Goal: Information Seeking & Learning: Find specific fact

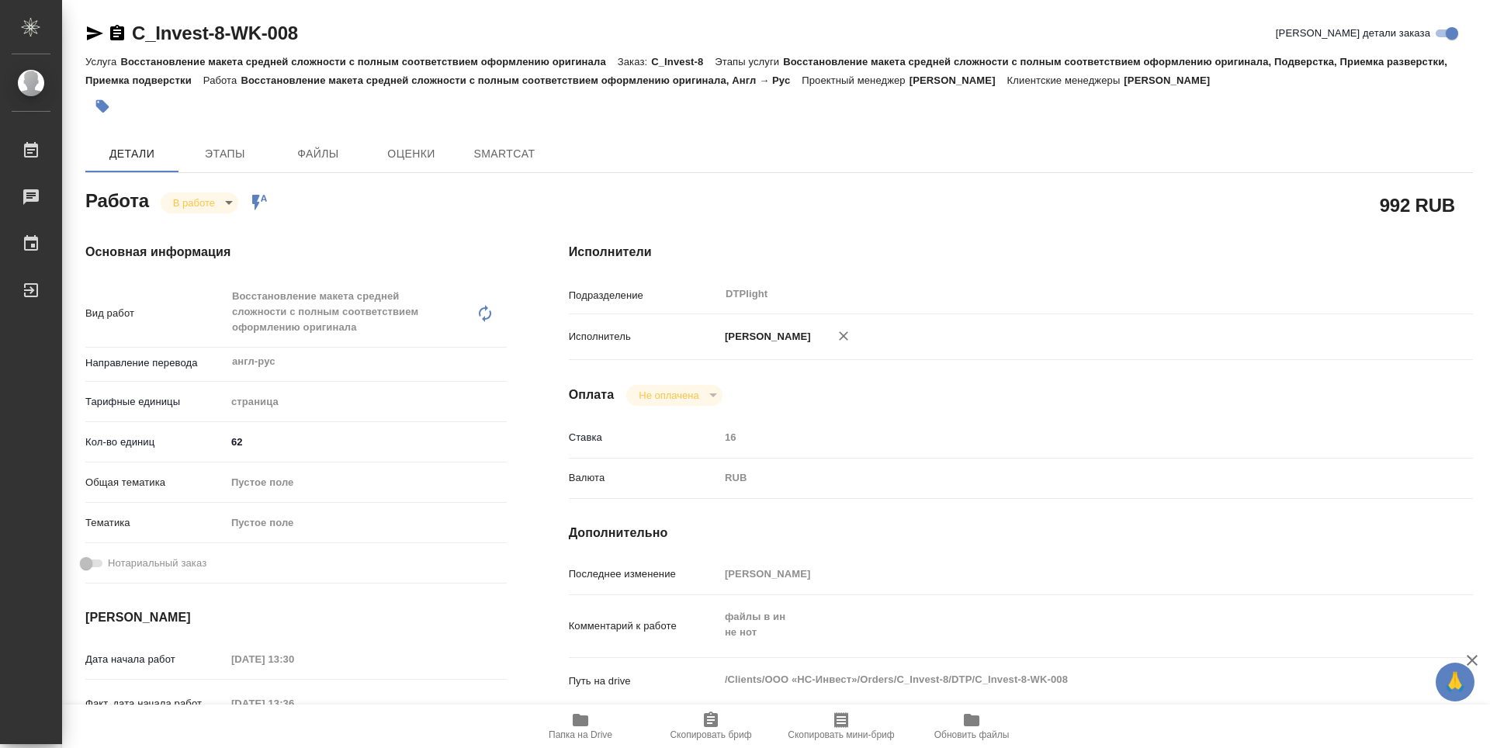
type textarea "x"
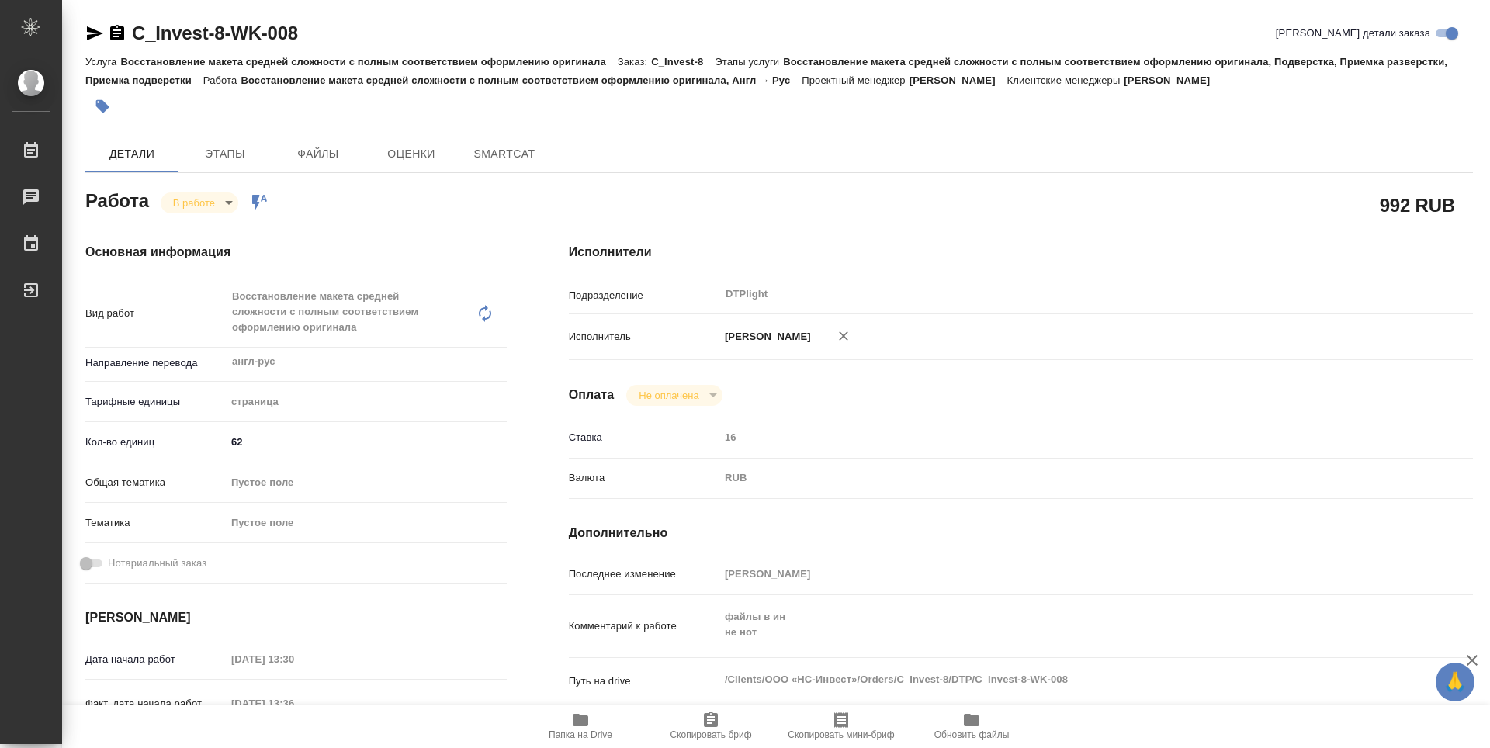
type textarea "x"
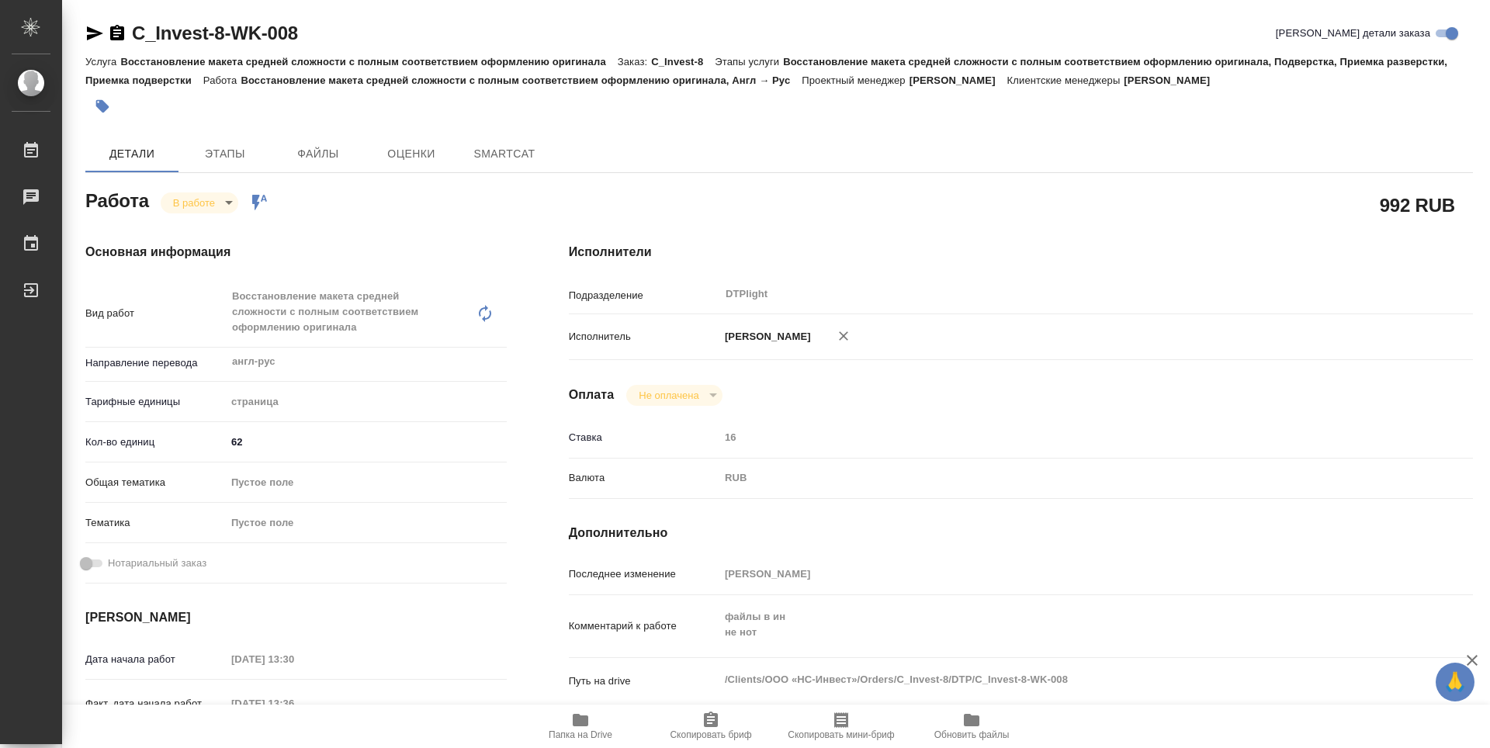
type textarea "x"
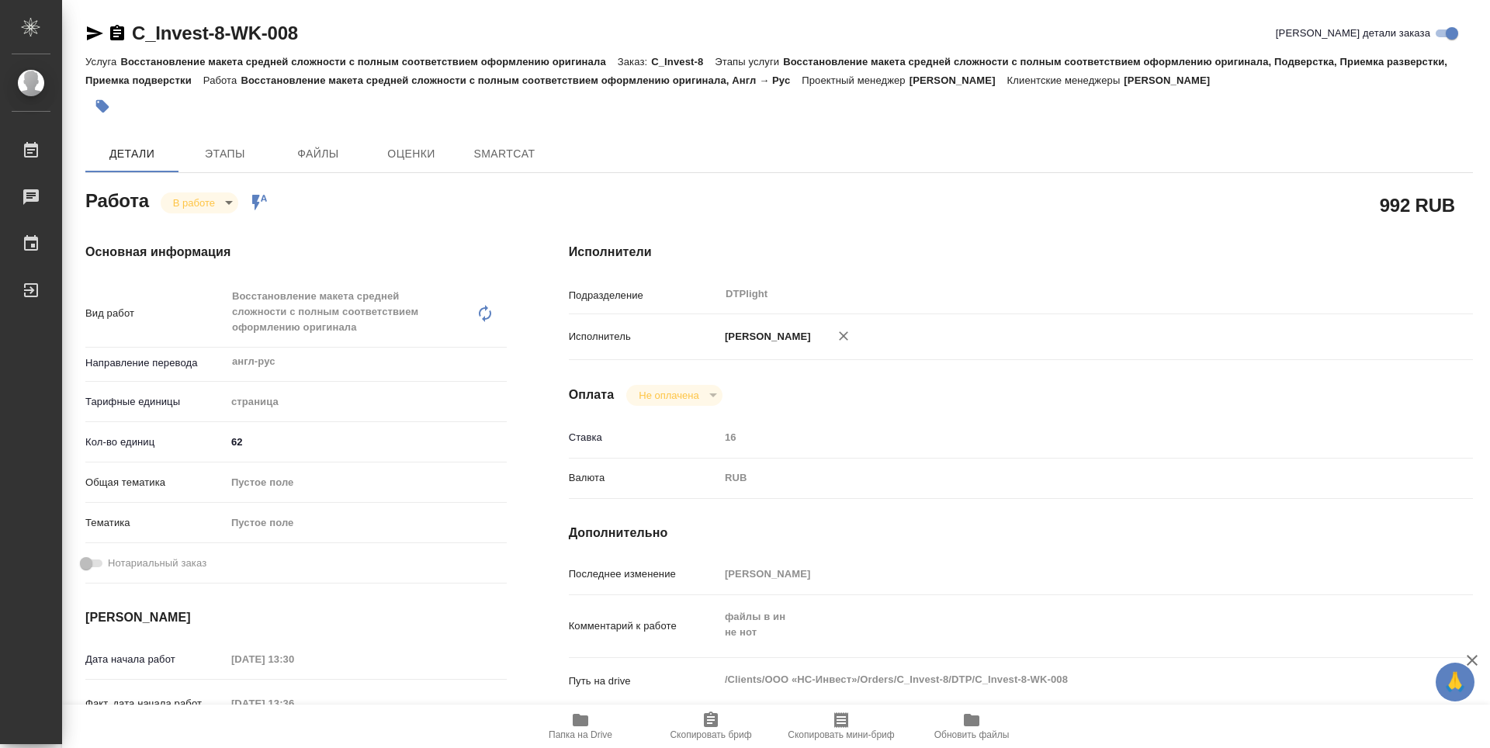
type textarea "x"
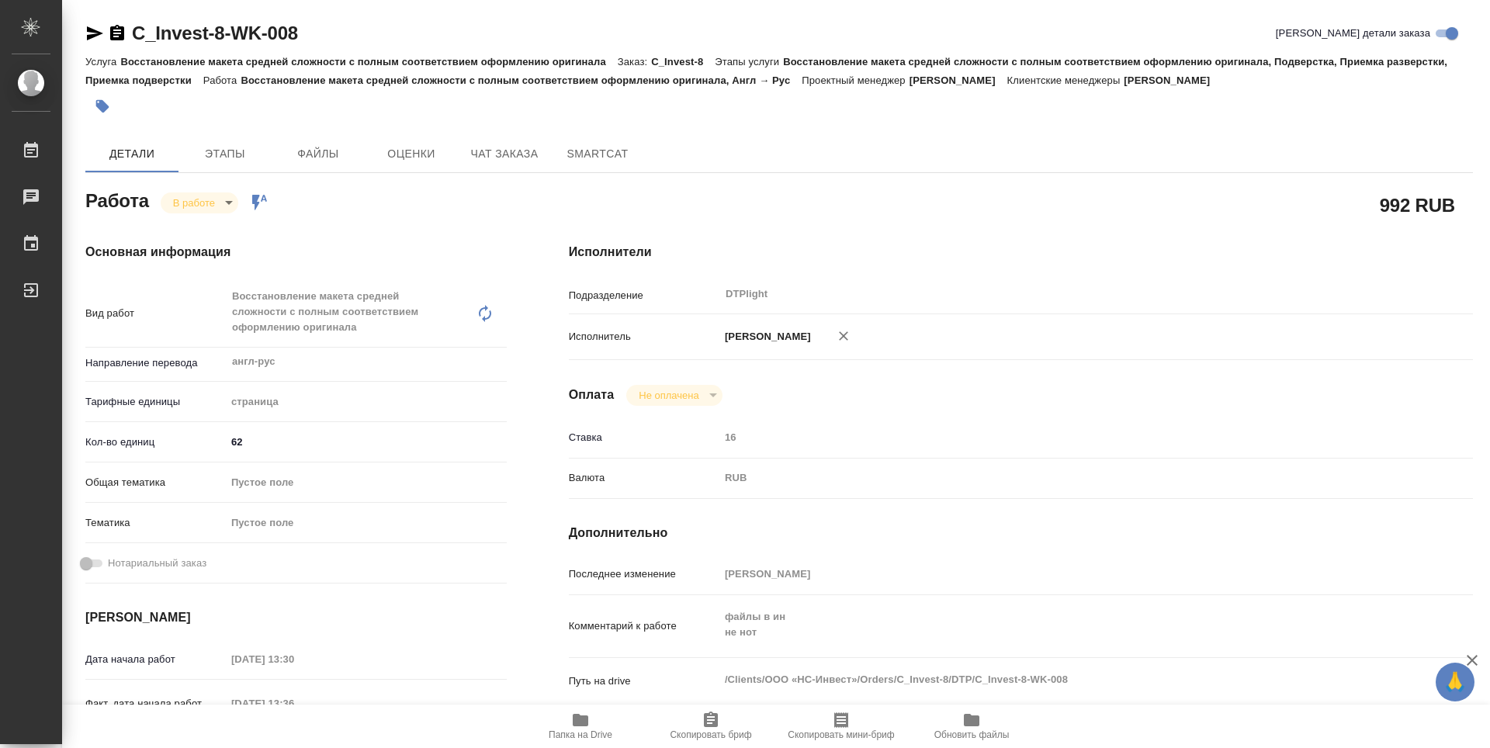
type textarea "x"
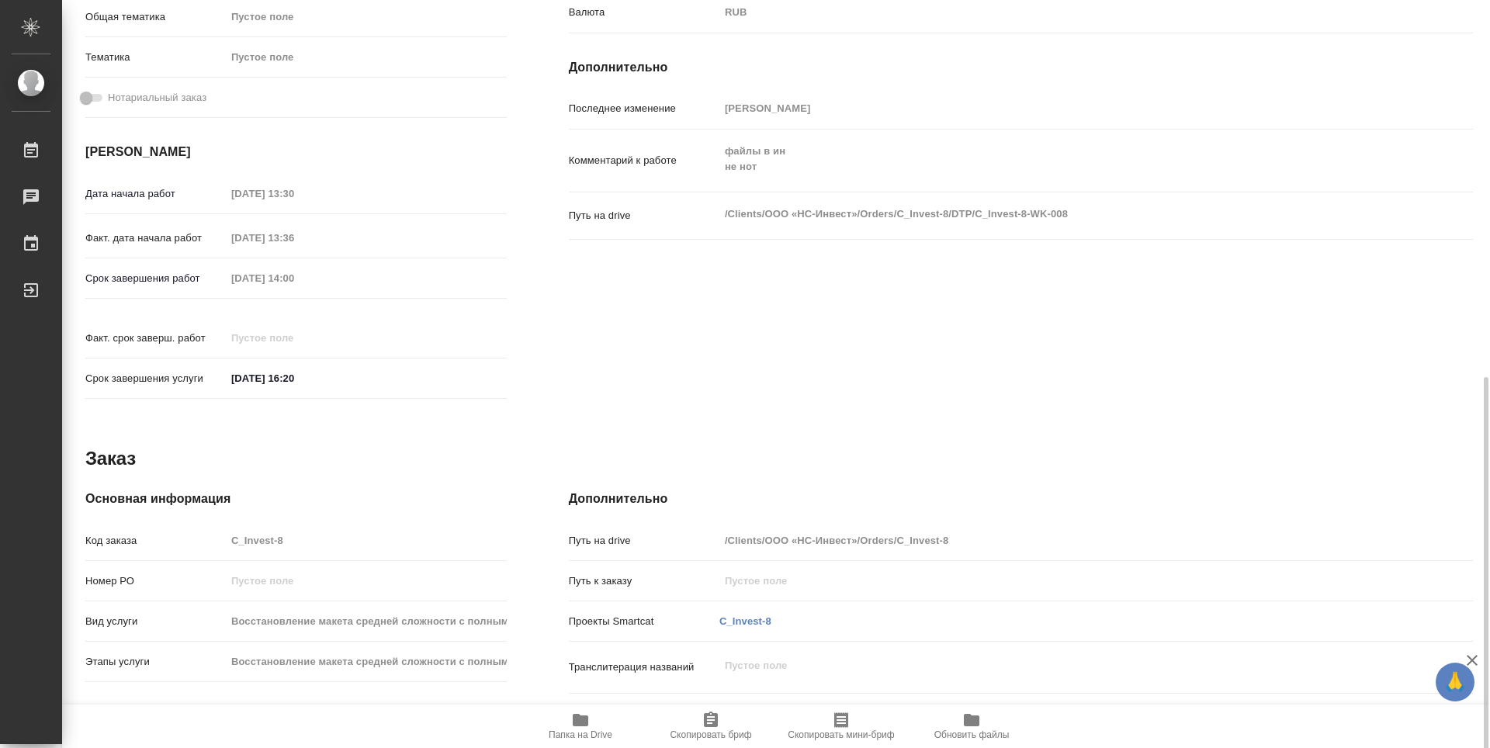
scroll to position [607, 0]
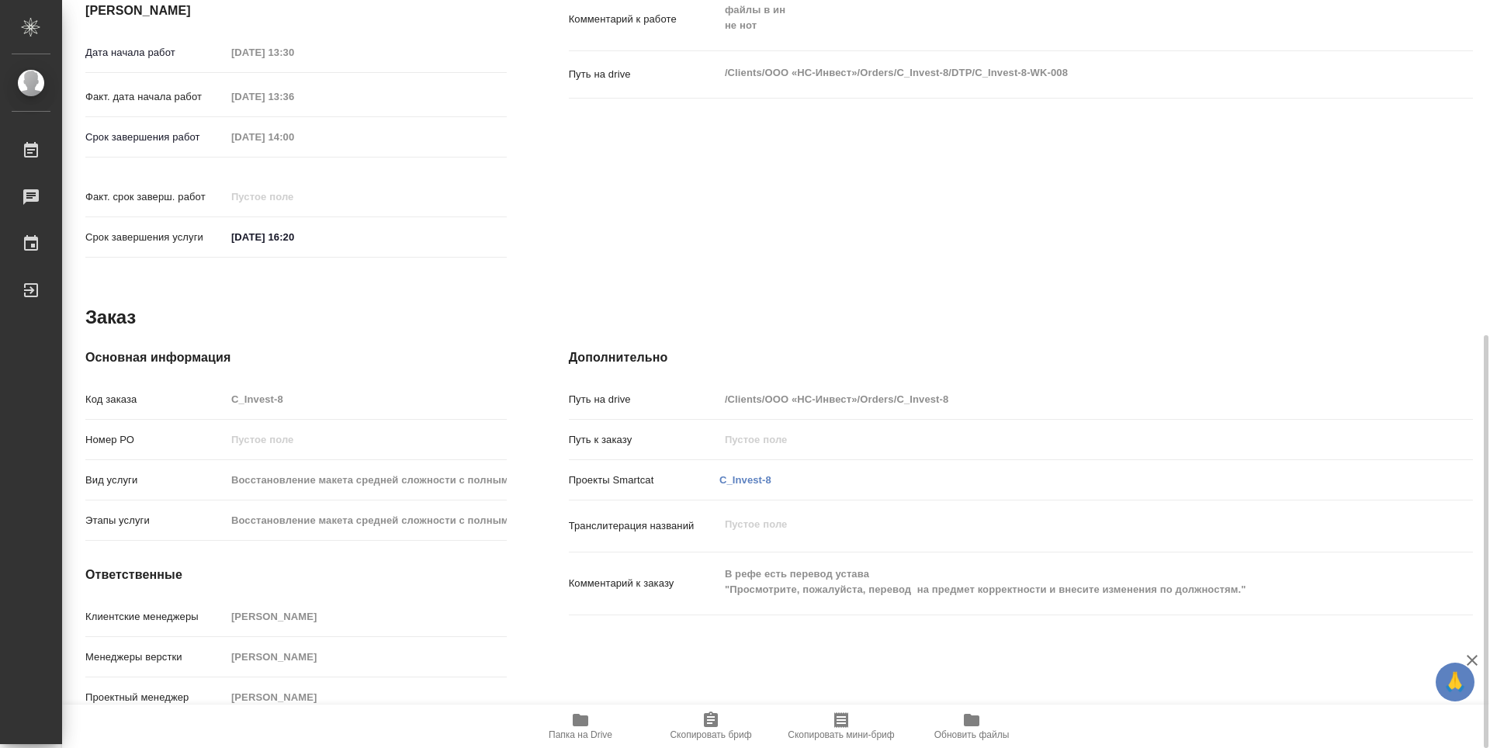
type textarea "x"
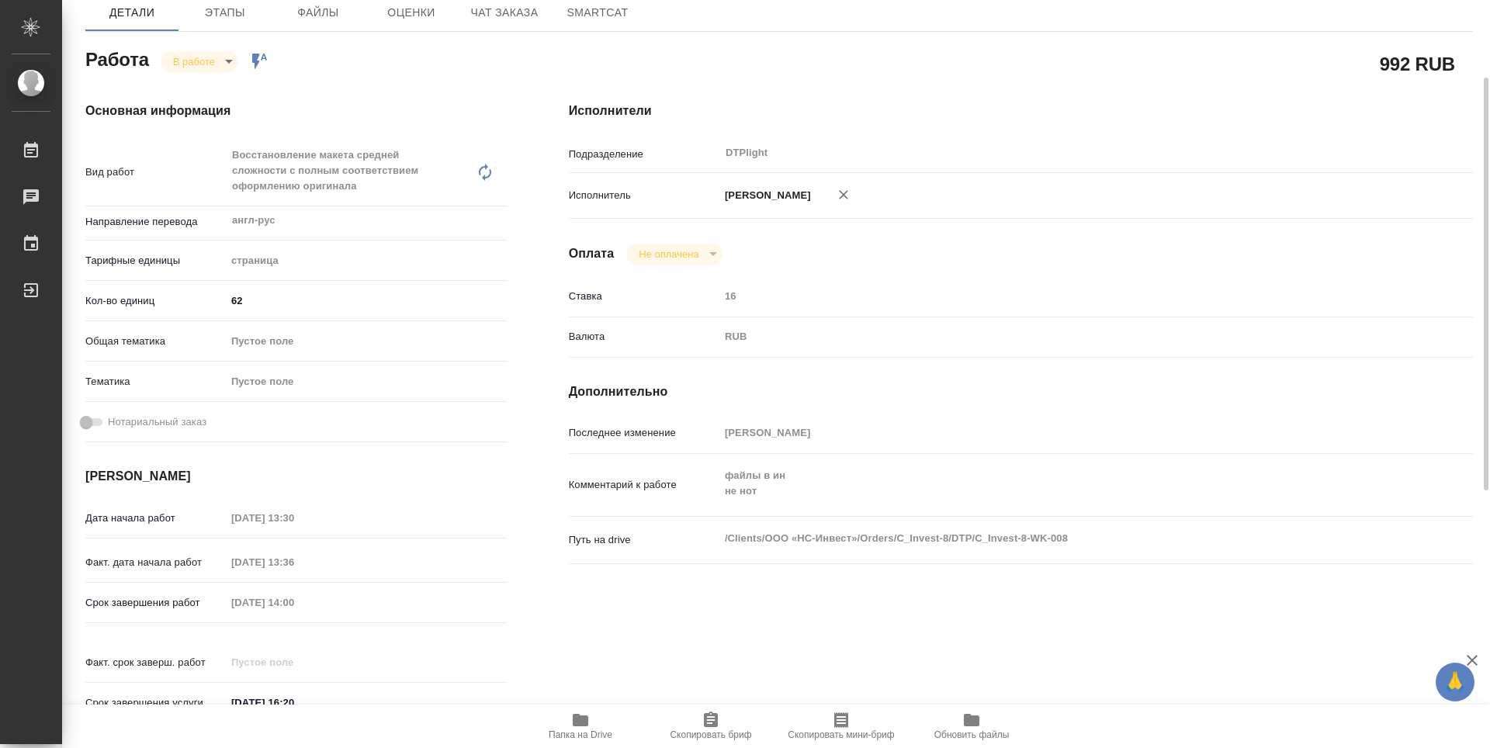
scroll to position [0, 0]
